Goal: Transaction & Acquisition: Purchase product/service

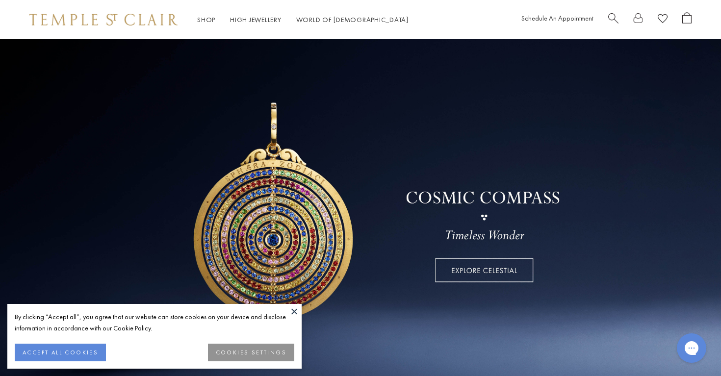
click at [298, 316] on button at bounding box center [294, 311] width 15 height 15
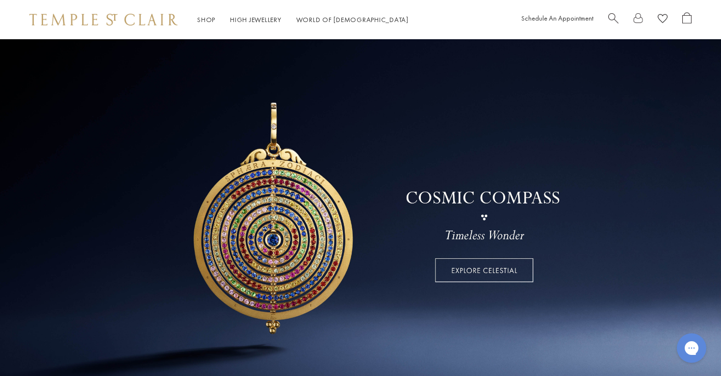
click at [206, 19] on link "Shop Shop" at bounding box center [206, 19] width 18 height 9
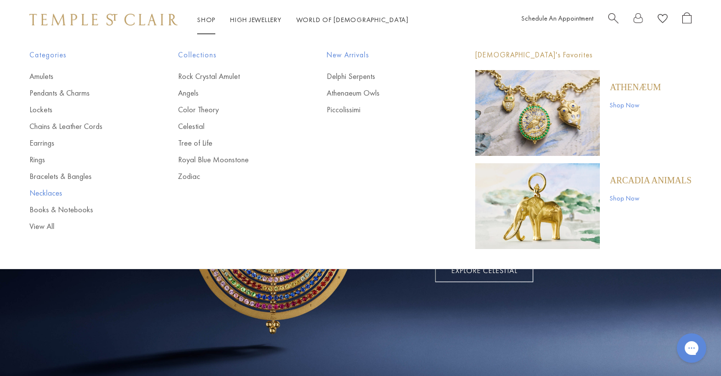
click at [50, 190] on link "Necklaces" at bounding box center [83, 193] width 109 height 11
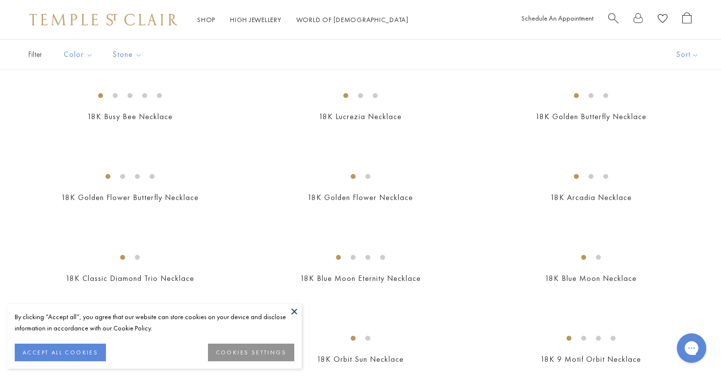
scroll to position [157, 0]
click at [294, 312] on button at bounding box center [294, 311] width 15 height 15
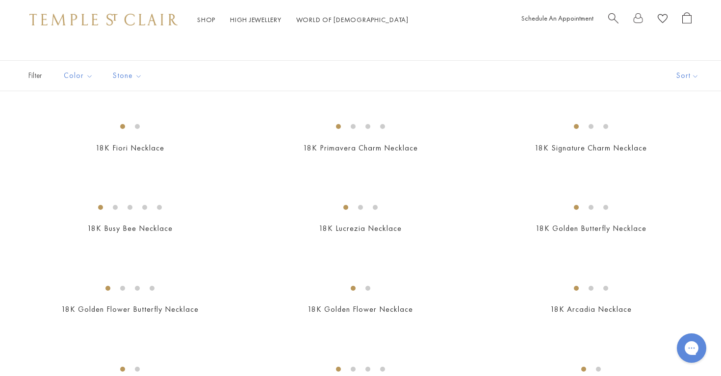
scroll to position [24, 0]
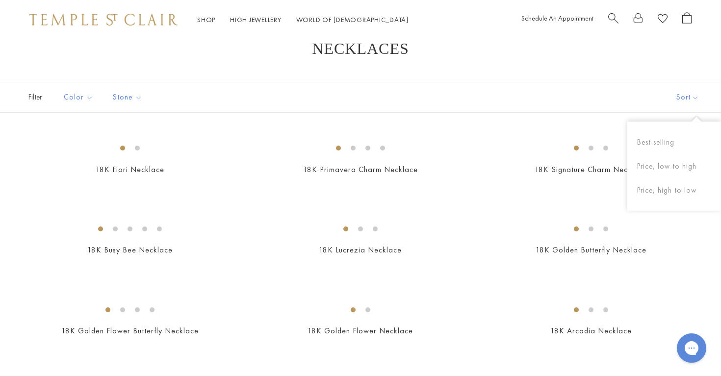
click at [689, 98] on button "Sort" at bounding box center [687, 97] width 67 height 30
click at [675, 165] on button "Price, low to high" at bounding box center [674, 166] width 94 height 24
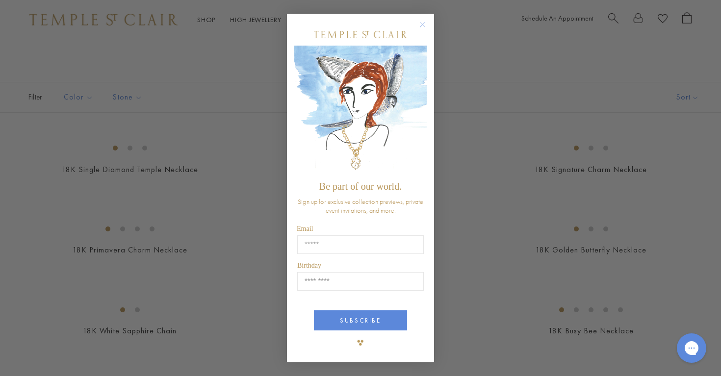
click at [716, 192] on div "Close dialog Be part of our world. Sign up for exclusive collection previews, p…" at bounding box center [360, 188] width 721 height 376
click at [424, 28] on circle "Close dialog" at bounding box center [423, 25] width 12 height 12
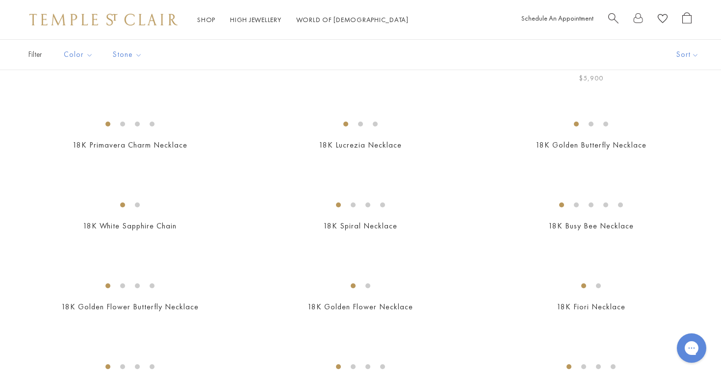
scroll to position [128, 0]
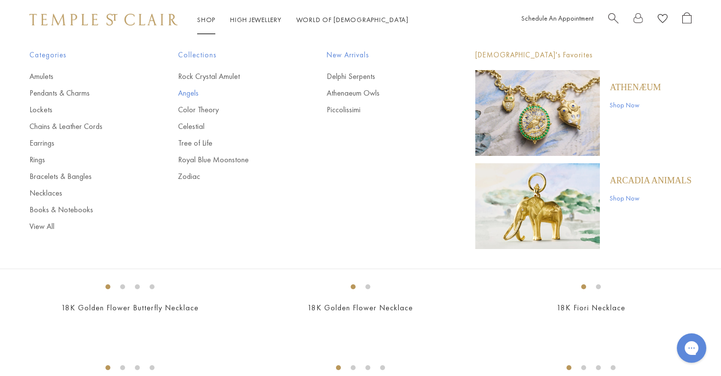
click at [197, 96] on link "Angels" at bounding box center [232, 93] width 109 height 11
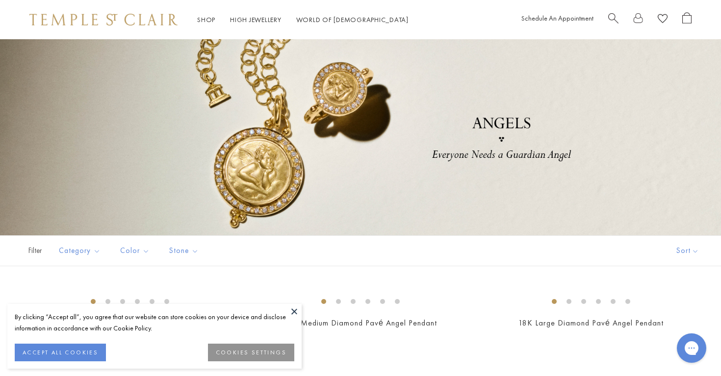
click at [296, 313] on button at bounding box center [294, 311] width 15 height 15
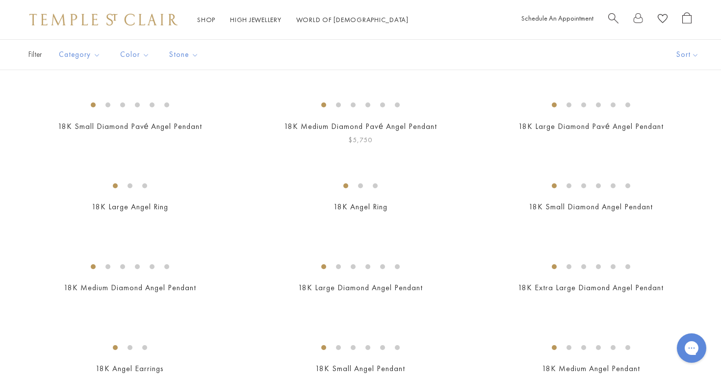
scroll to position [199, 0]
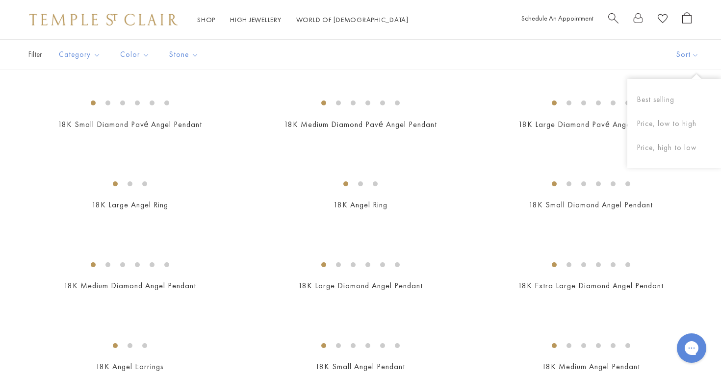
click at [691, 54] on button "Sort" at bounding box center [687, 55] width 67 height 30
click at [676, 118] on button "Price, low to high" at bounding box center [674, 124] width 94 height 24
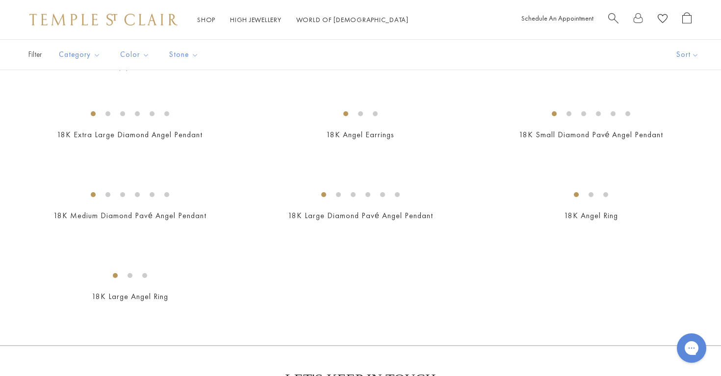
scroll to position [345, 0]
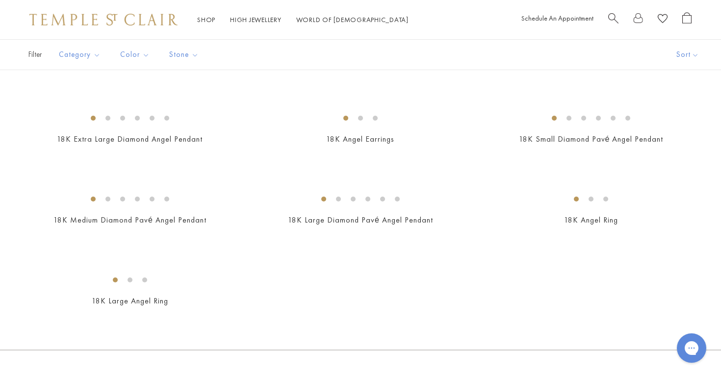
click at [0, 0] on img at bounding box center [0, 0] width 0 height 0
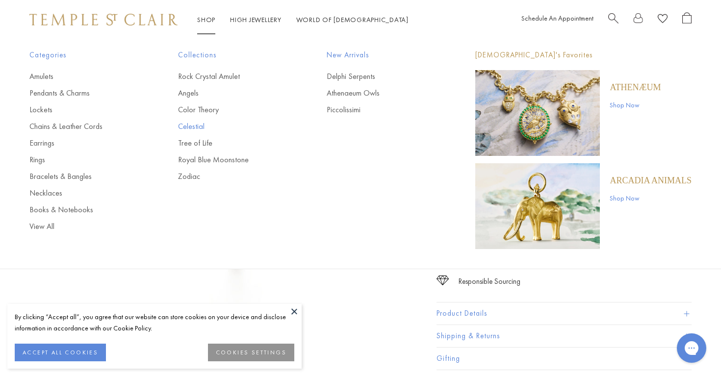
click at [198, 126] on link "Celestial" at bounding box center [232, 126] width 109 height 11
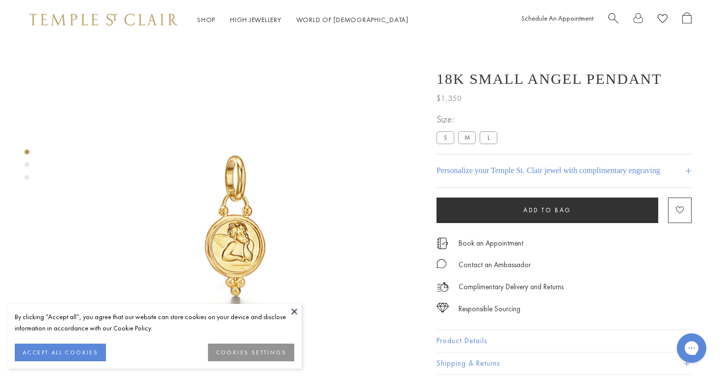
click at [328, 2] on div "Shop Shop Categories Amulets Pendants & Charms Lockets Chains & Leather Cords E…" at bounding box center [360, 19] width 721 height 39
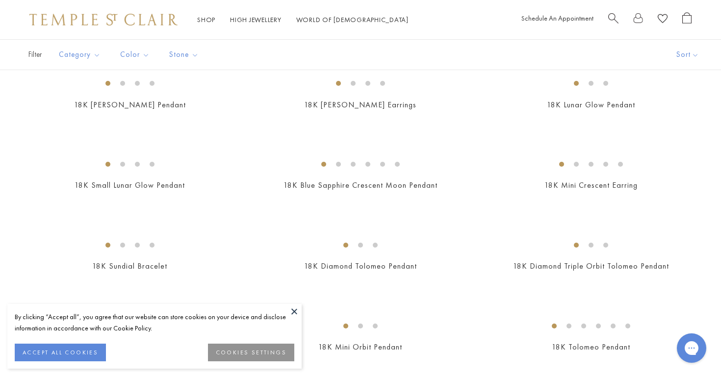
scroll to position [244, 0]
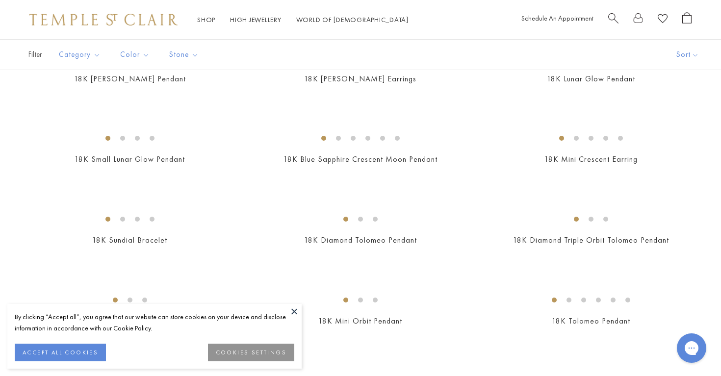
click at [294, 317] on button at bounding box center [294, 311] width 15 height 15
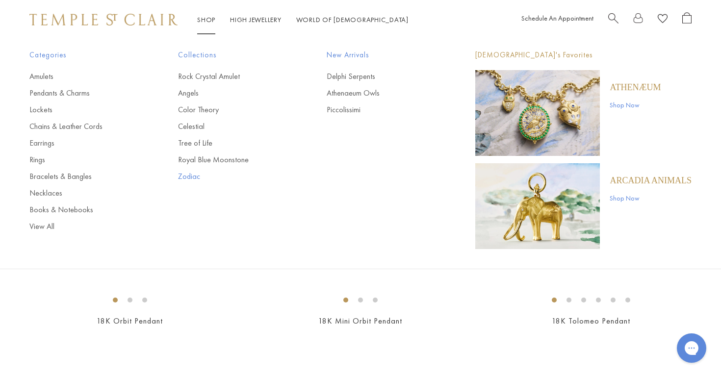
click at [195, 176] on link "Zodiac" at bounding box center [232, 176] width 109 height 11
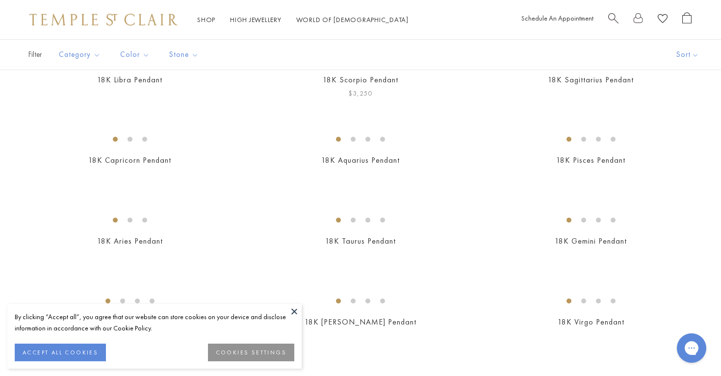
scroll to position [242, 0]
click at [688, 55] on button "Sort" at bounding box center [687, 55] width 67 height 30
click at [674, 122] on button "Price, low to high" at bounding box center [674, 124] width 94 height 24
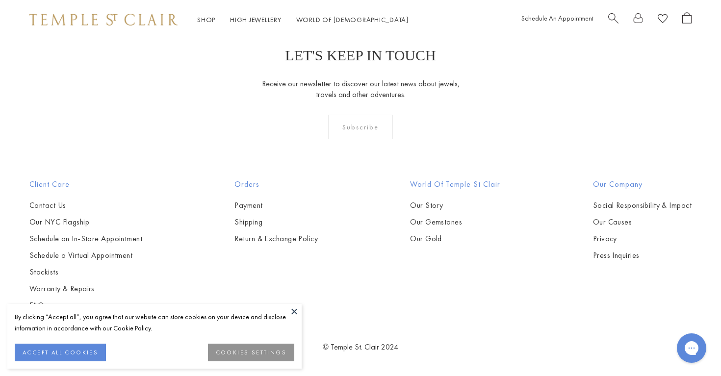
scroll to position [1681, 0]
click at [0, 0] on img at bounding box center [0, 0] width 0 height 0
